Goal: Check status: Check status

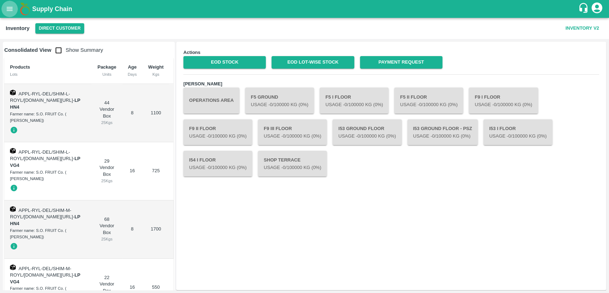
click at [14, 12] on icon "open drawer" at bounding box center [10, 9] width 8 height 8
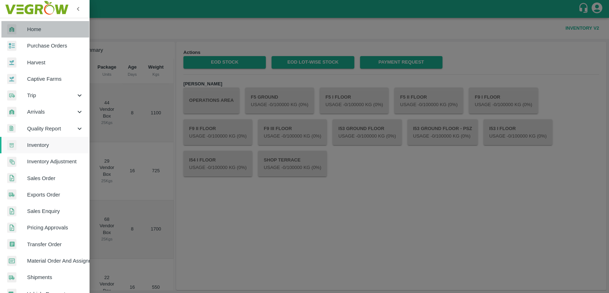
click at [58, 26] on span "Home" at bounding box center [55, 29] width 56 height 8
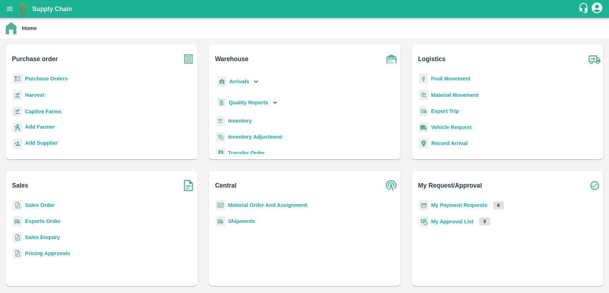
click at [44, 206] on b "Sales Order" at bounding box center [40, 205] width 30 height 6
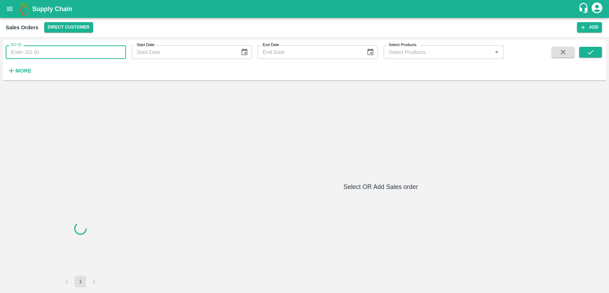
click at [98, 51] on input "SO ID" at bounding box center [66, 52] width 120 height 14
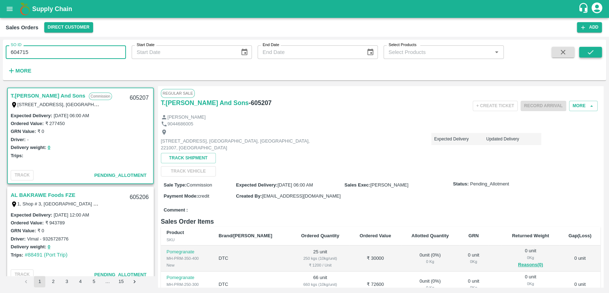
type input "604715"
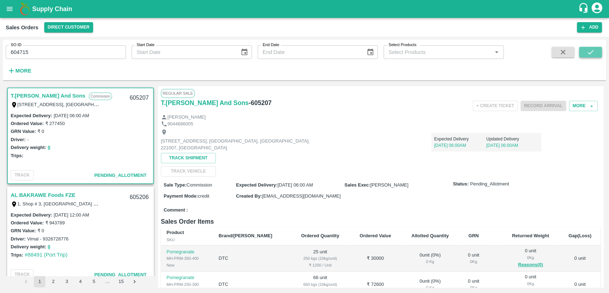
click at [591, 55] on icon "submit" at bounding box center [591, 52] width 8 height 8
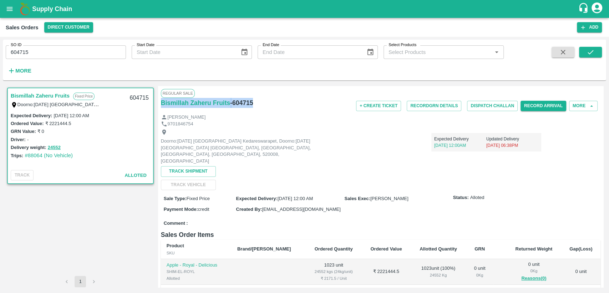
drag, startPoint x: 256, startPoint y: 104, endPoint x: 159, endPoint y: 107, distance: 97.2
click at [159, 107] on div "Regular Sale Bismillah Zaheru Fruits - 604715 + Create Ticket Record GRN Detail…" at bounding box center [381, 186] width 446 height 201
copy div "[PERSON_NAME] Fruits - 604715"
